Goal: Task Accomplishment & Management: Use online tool/utility

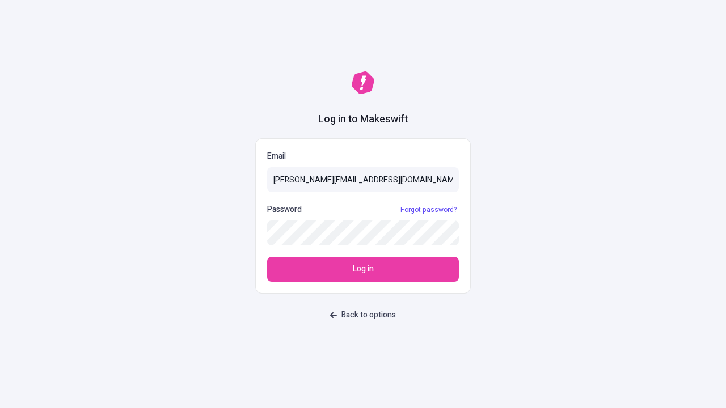
type input "[PERSON_NAME][EMAIL_ADDRESS][DOMAIN_NAME]"
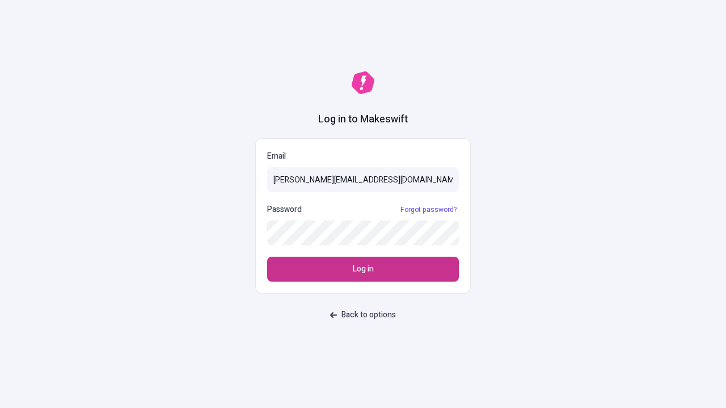
click at [363, 269] on span "Log in" at bounding box center [363, 269] width 21 height 12
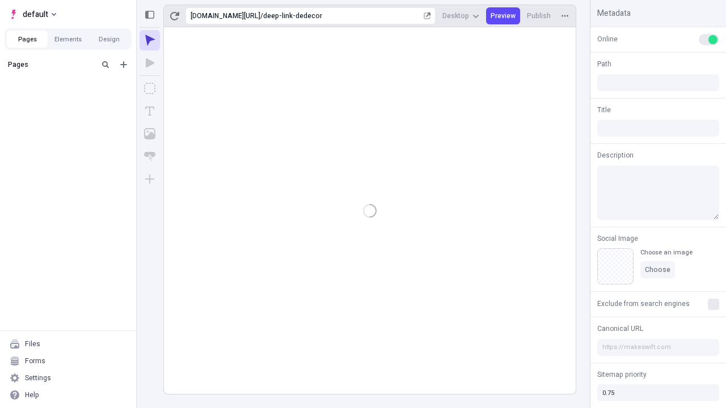
type input "/deep-link-dedecor"
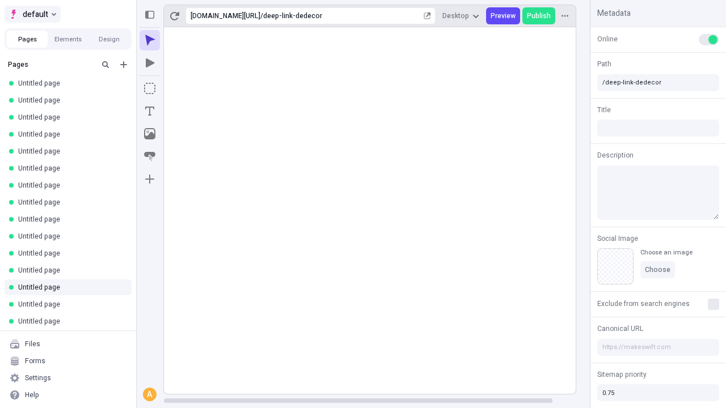
click at [32, 14] on span "default" at bounding box center [36, 14] width 26 height 14
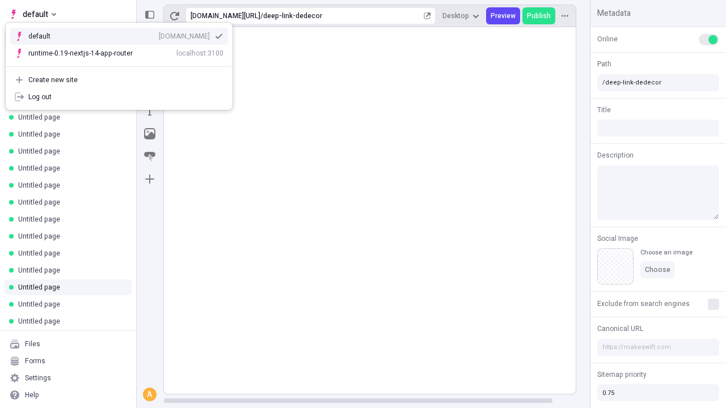
click at [119, 80] on div "Create new site" at bounding box center [125, 79] width 195 height 9
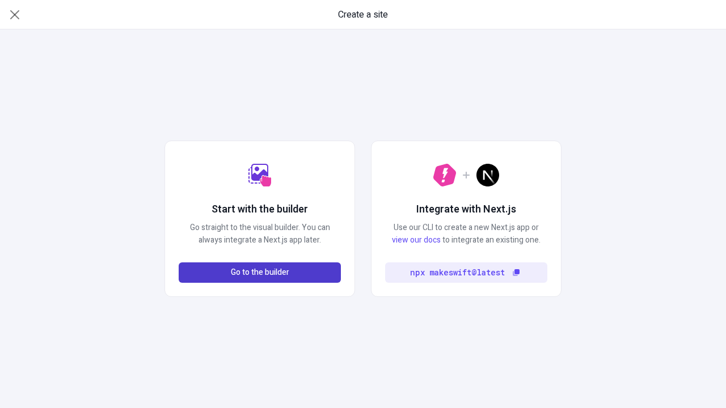
click at [260, 273] on span "Go to the builder" at bounding box center [260, 272] width 58 height 12
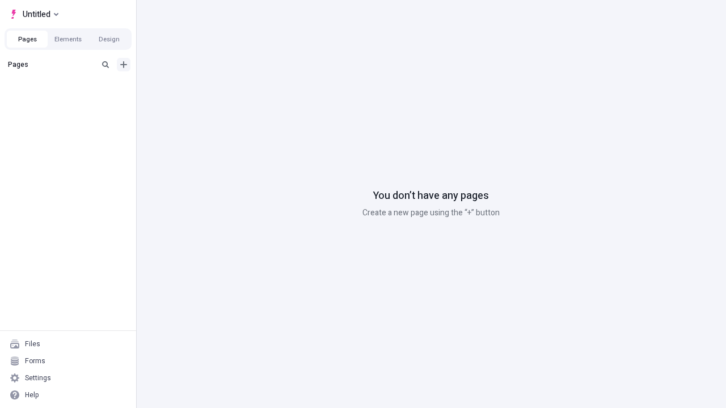
click at [124, 65] on icon "Add new" at bounding box center [123, 64] width 7 height 7
click at [184, 88] on span "Blank page" at bounding box center [190, 87] width 70 height 9
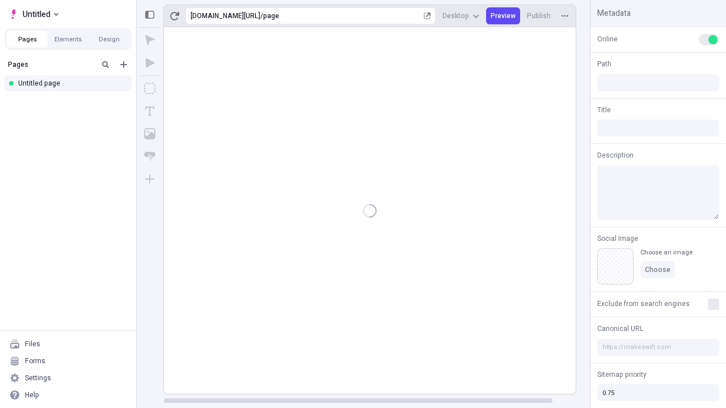
type input "/page"
click at [150, 88] on icon "Box" at bounding box center [149, 88] width 11 height 11
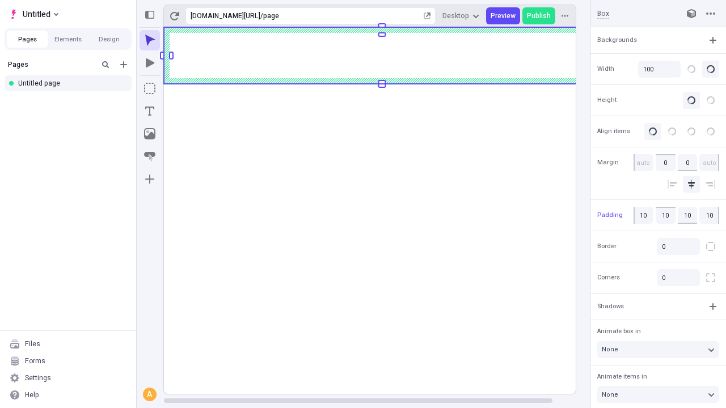
click at [150, 134] on icon "Image" at bounding box center [149, 133] width 11 height 11
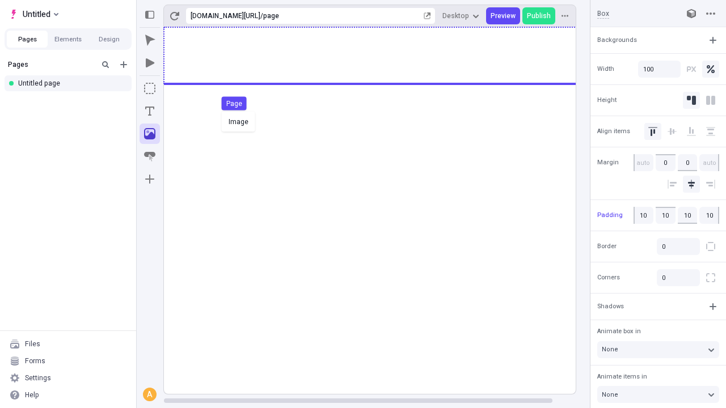
click at [381, 56] on div "Image Page" at bounding box center [363, 204] width 726 height 408
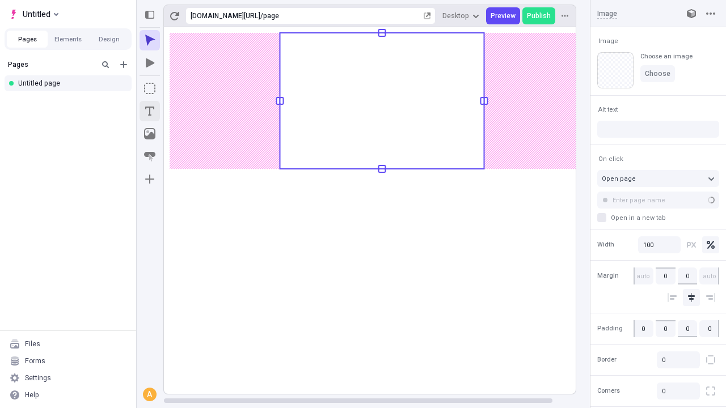
click at [150, 111] on icon "Text" at bounding box center [149, 111] width 9 height 9
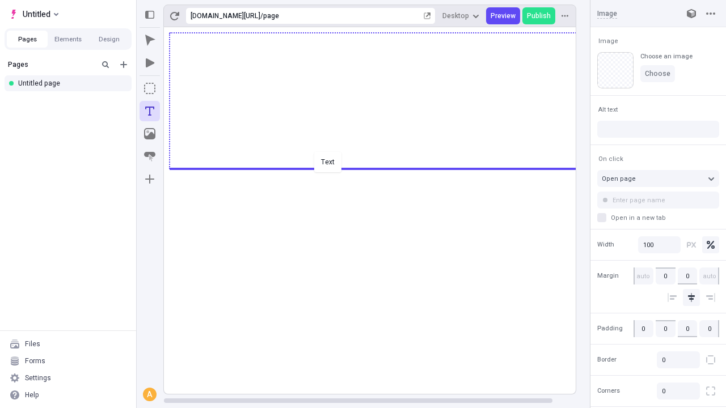
click at [381, 168] on div "Text" at bounding box center [363, 204] width 726 height 408
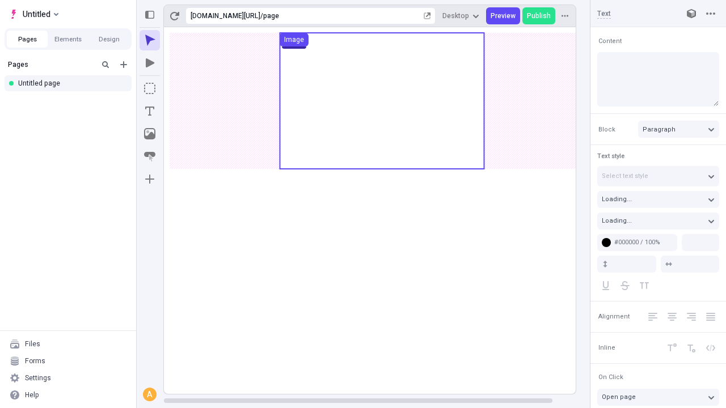
type input "18"
type input "1.5"
type textarea "Holisticly deploy standardized web services. Seamlessly initiate interactive cl…"
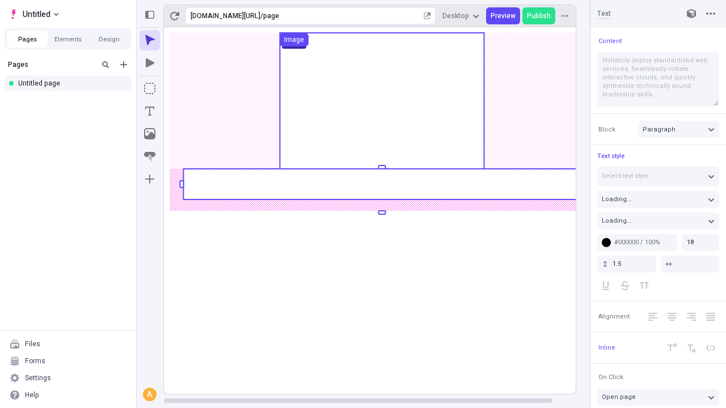
click at [381, 184] on rect at bounding box center [381, 184] width 397 height 31
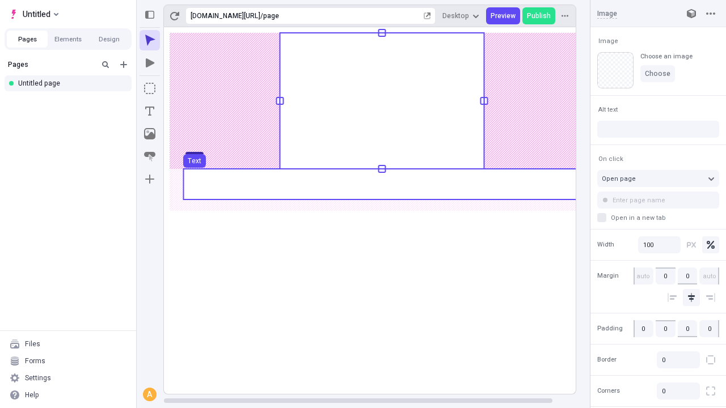
click at [381, 184] on use at bounding box center [381, 184] width 397 height 31
click at [381, 184] on rect at bounding box center [382, 210] width 436 height 367
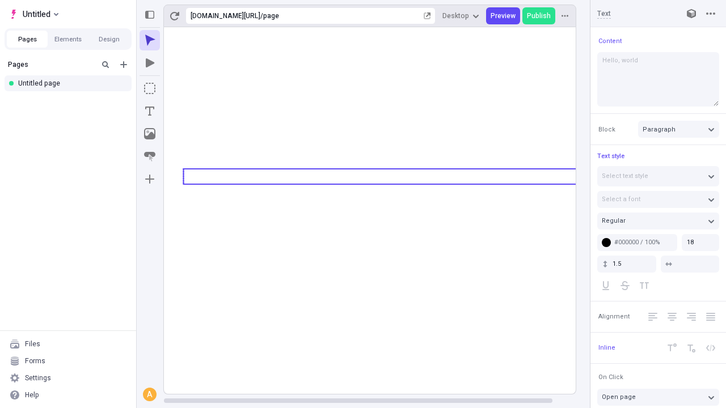
type textarea "Hello, world!"
click at [150, 134] on icon "Image" at bounding box center [149, 133] width 11 height 11
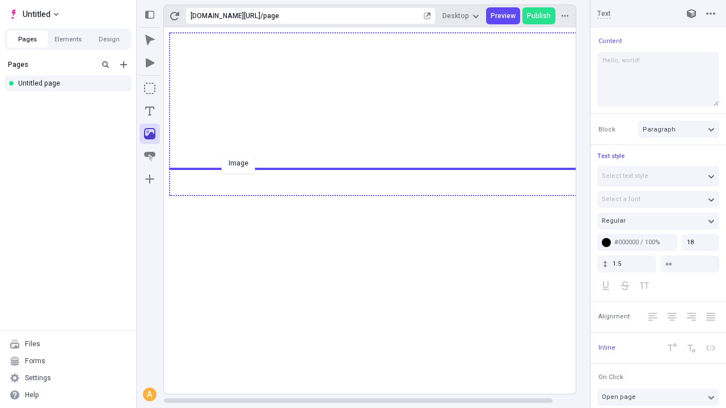
click at [381, 194] on div "Image" at bounding box center [363, 204] width 726 height 408
